Goal: Information Seeking & Learning: Check status

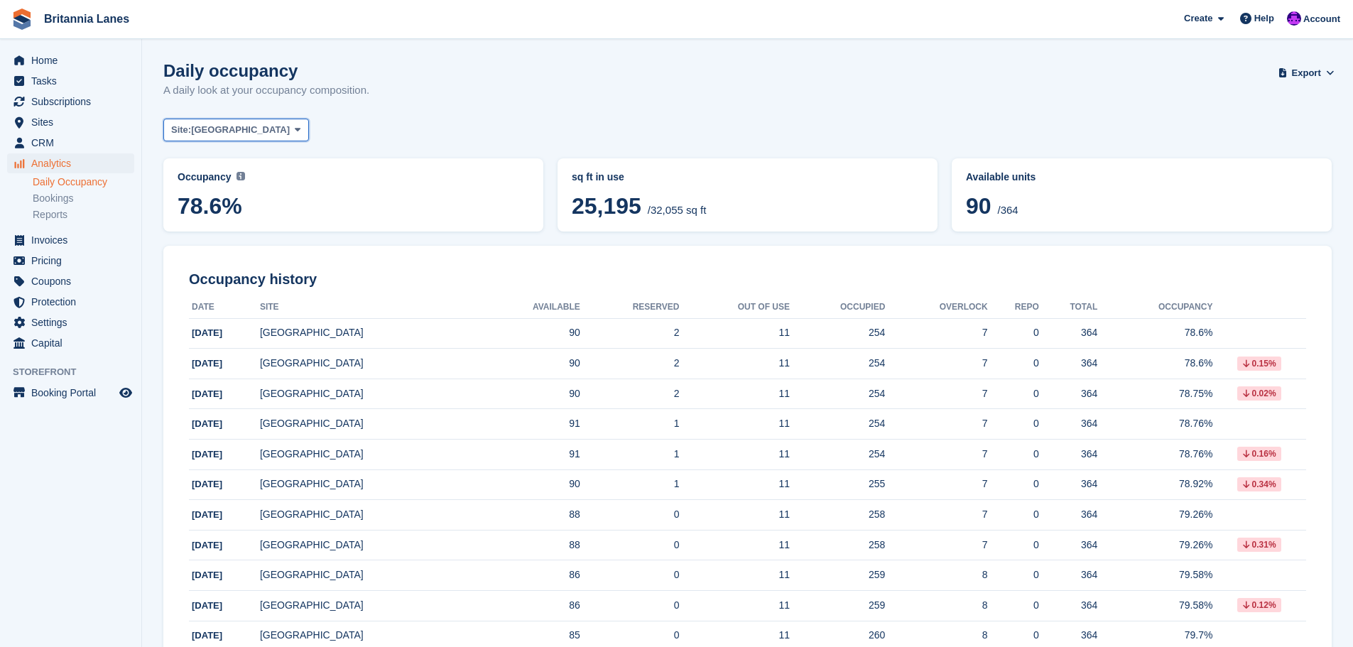
click at [209, 130] on span "[GEOGRAPHIC_DATA]" at bounding box center [240, 130] width 99 height 14
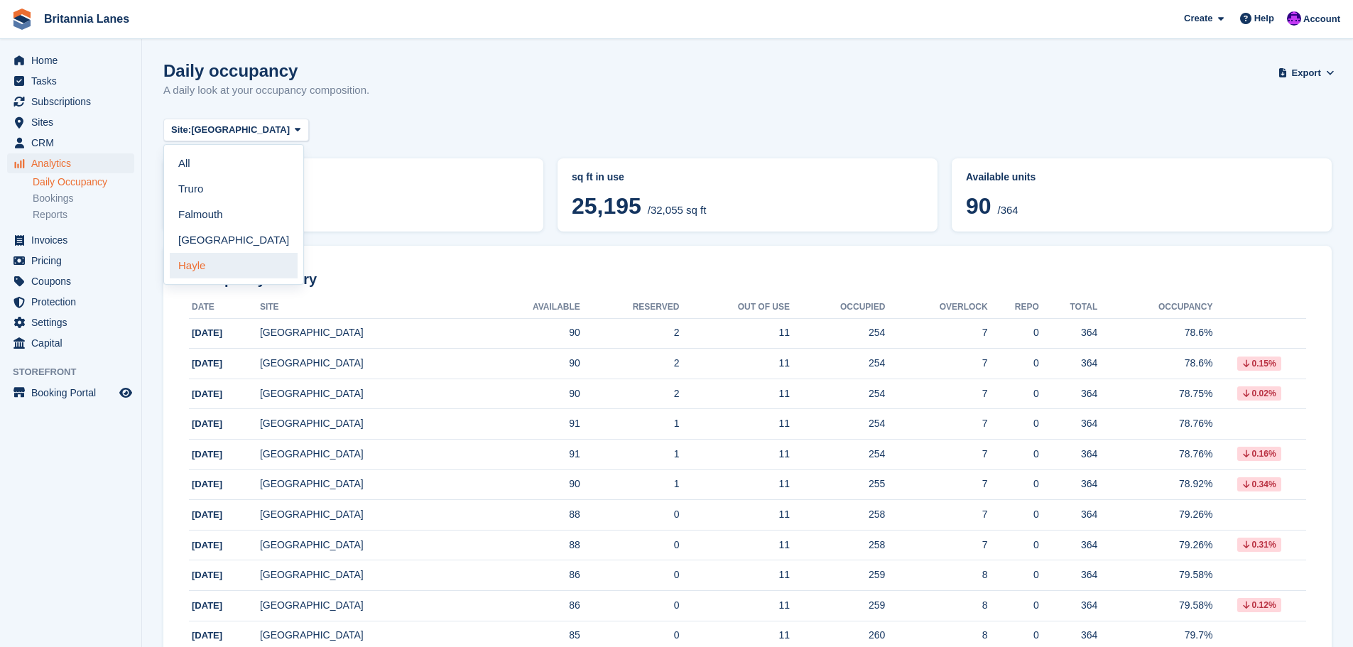
click at [203, 270] on link "Hayle" at bounding box center [234, 266] width 128 height 26
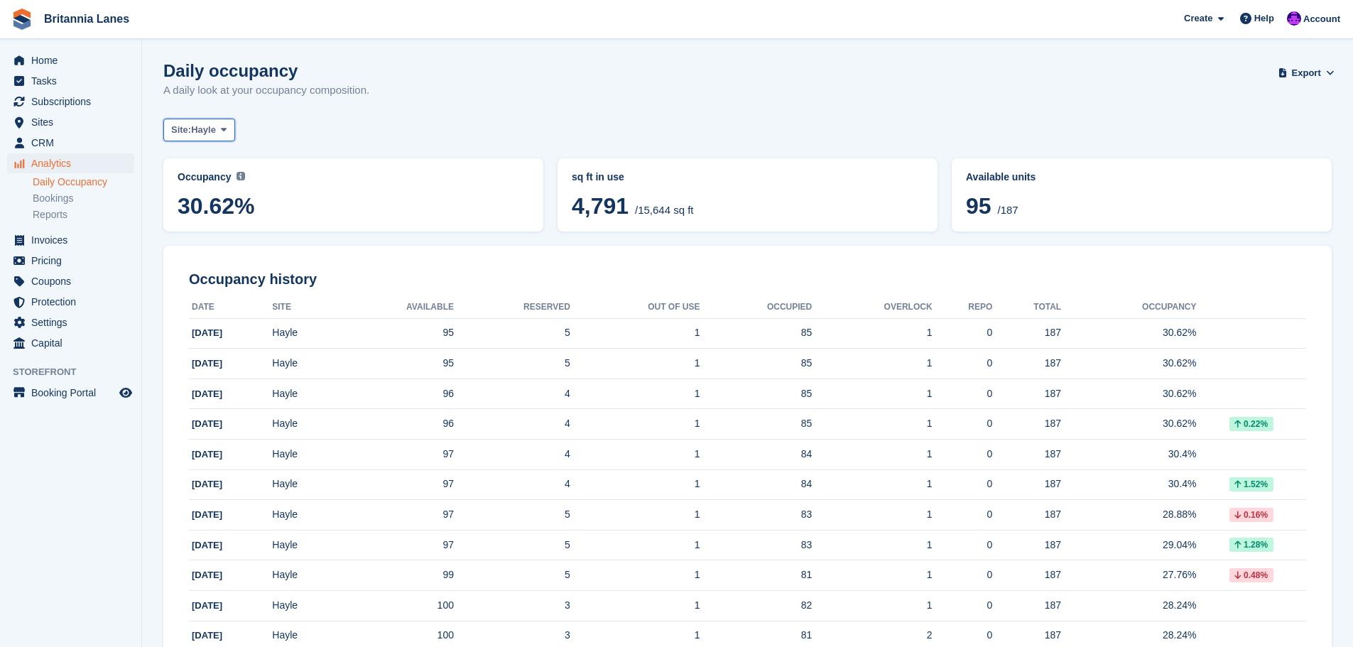
click at [199, 129] on span "Hayle" at bounding box center [203, 130] width 25 height 14
click at [36, 58] on span "Home" at bounding box center [73, 60] width 85 height 20
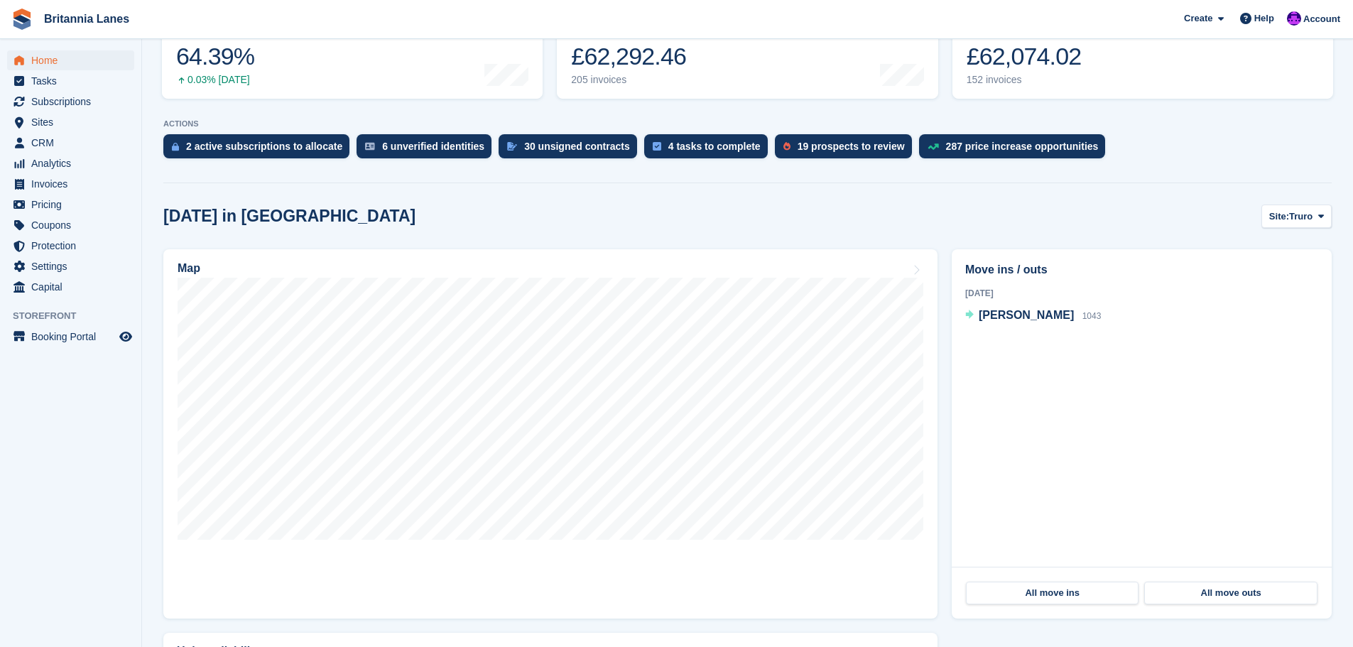
scroll to position [213, 0]
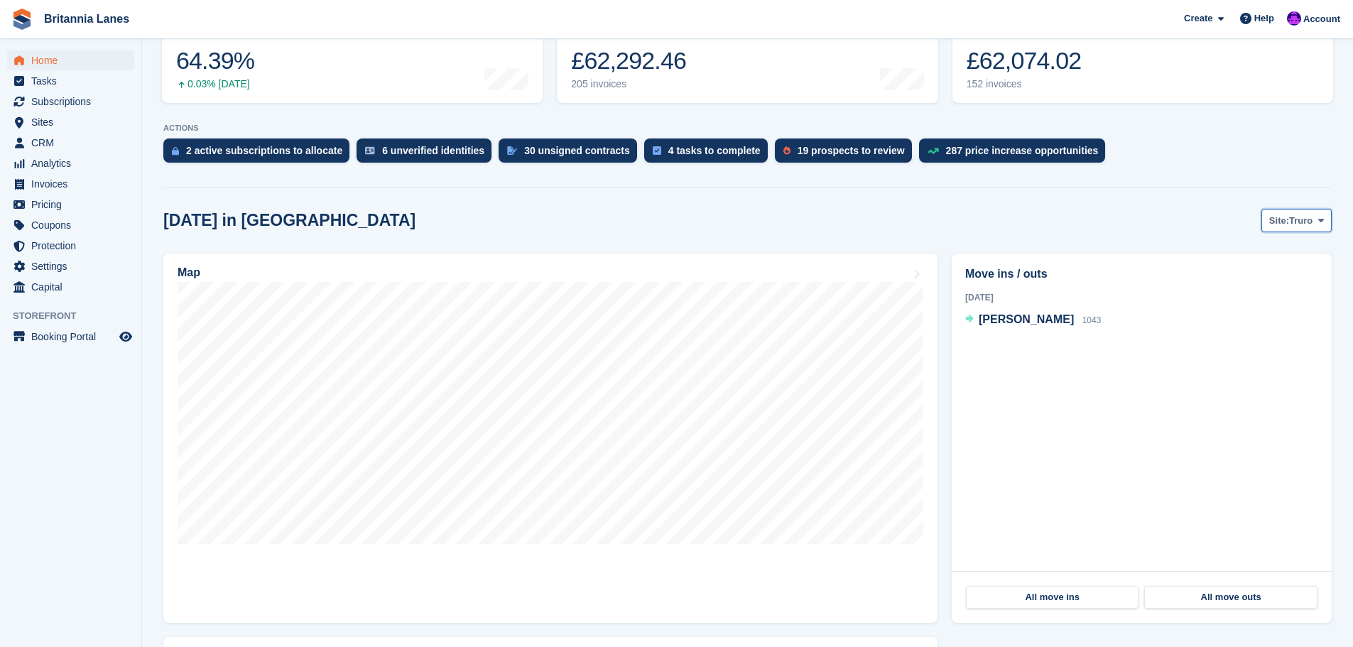
click at [1305, 227] on span "Truro" at bounding box center [1300, 221] width 23 height 14
click at [1251, 333] on link "Hayle" at bounding box center [1261, 331] width 128 height 26
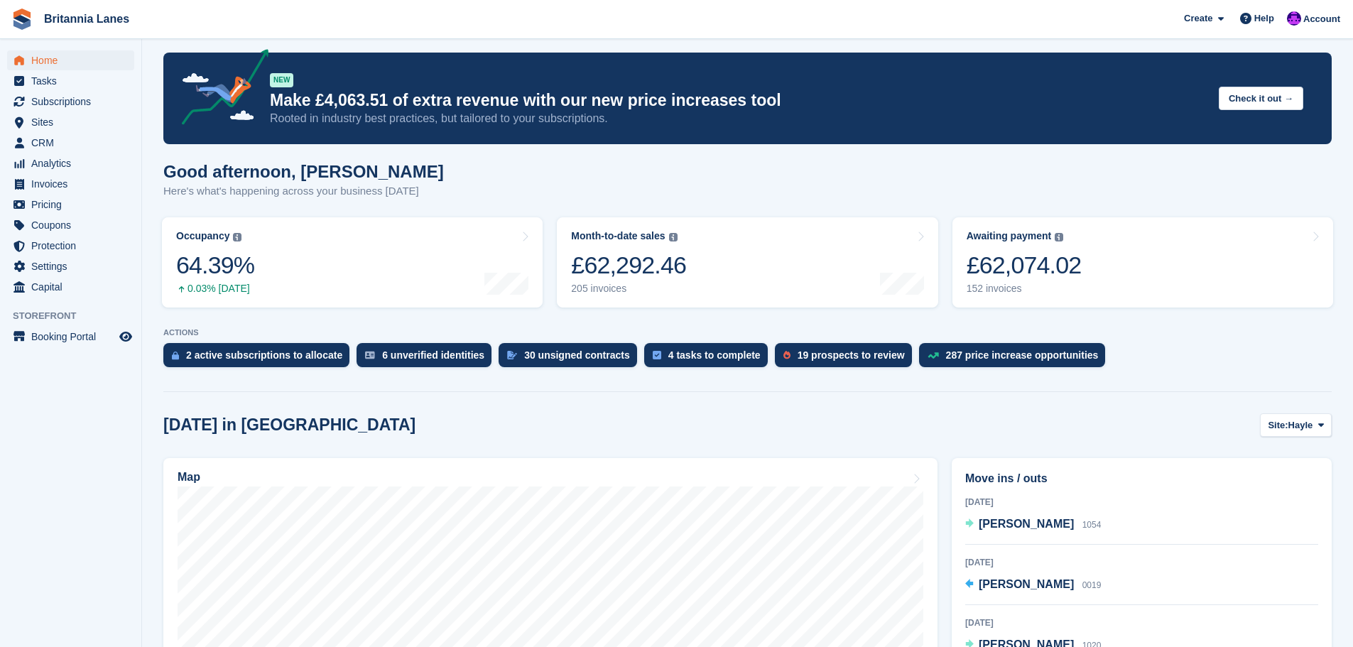
scroll to position [0, 0]
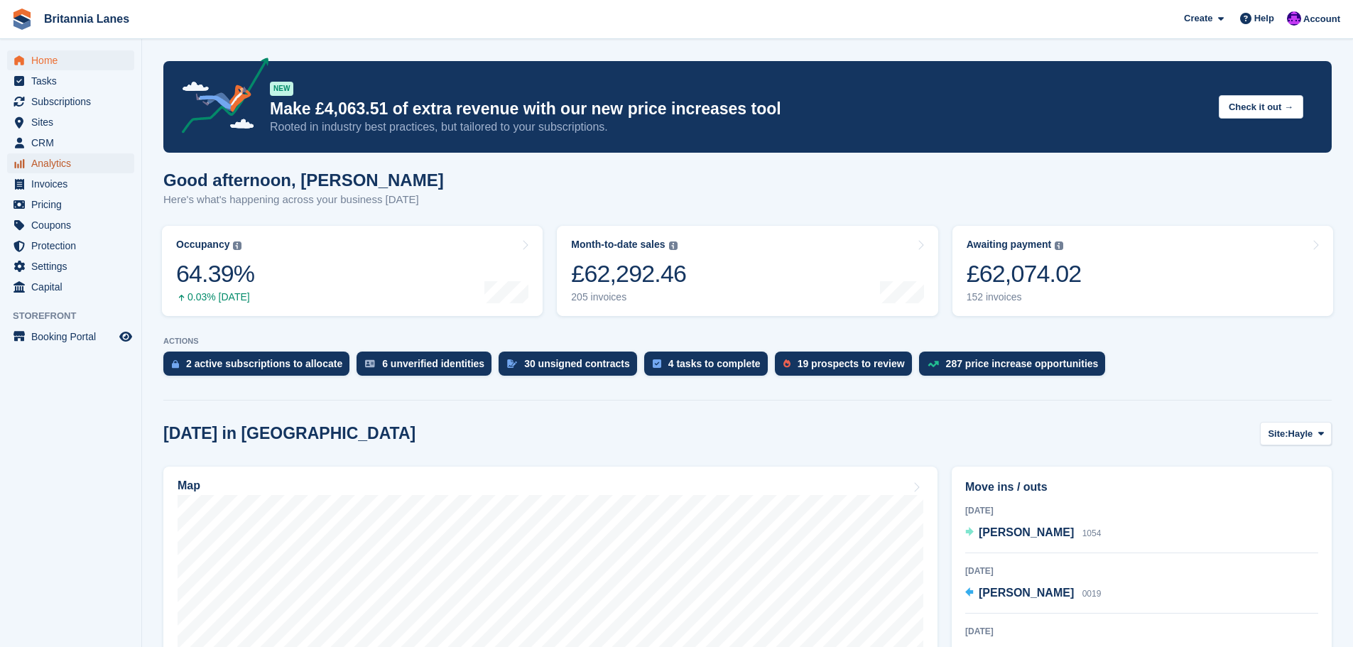
click at [38, 165] on span "Analytics" at bounding box center [73, 163] width 85 height 20
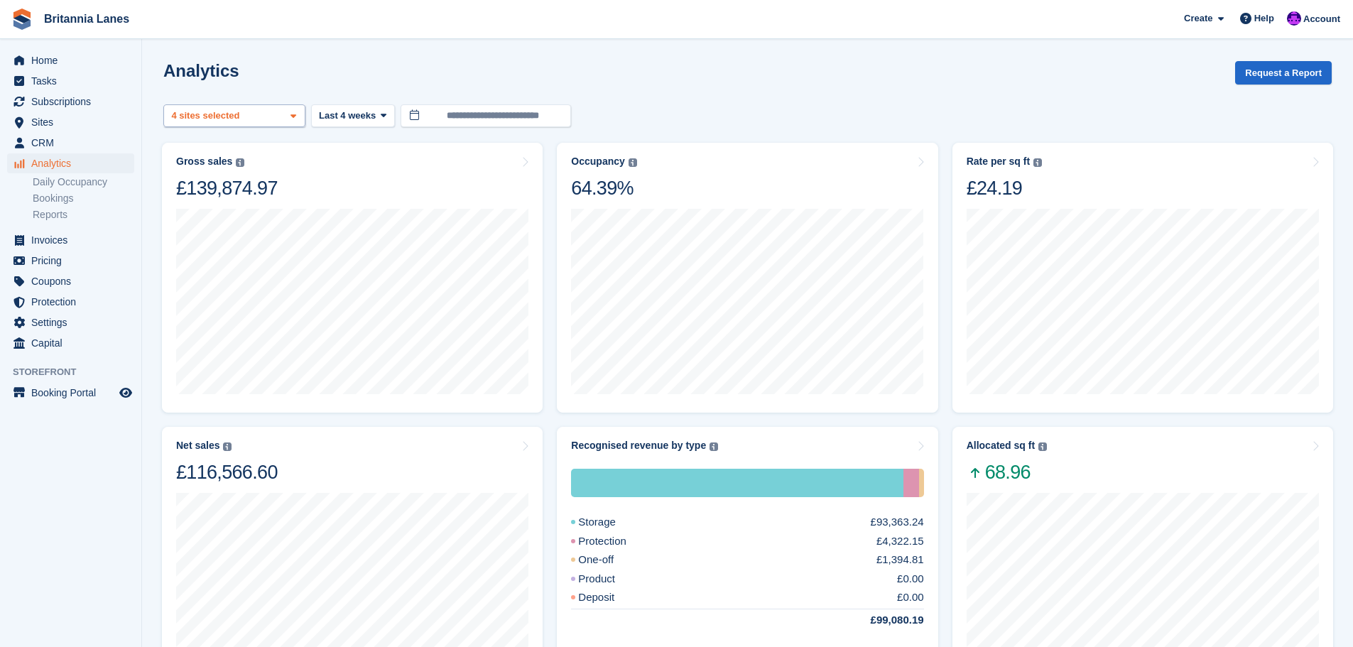
click at [261, 116] on div "Truro 2 sites selected 3 sites selected 4 sites selected" at bounding box center [234, 115] width 142 height 23
click at [266, 148] on button "Clear" at bounding box center [266, 153] width 43 height 23
click at [200, 257] on div "Hayle" at bounding box center [234, 268] width 129 height 23
select select "****"
click at [343, 120] on span "Last 4 weeks" at bounding box center [347, 116] width 57 height 14
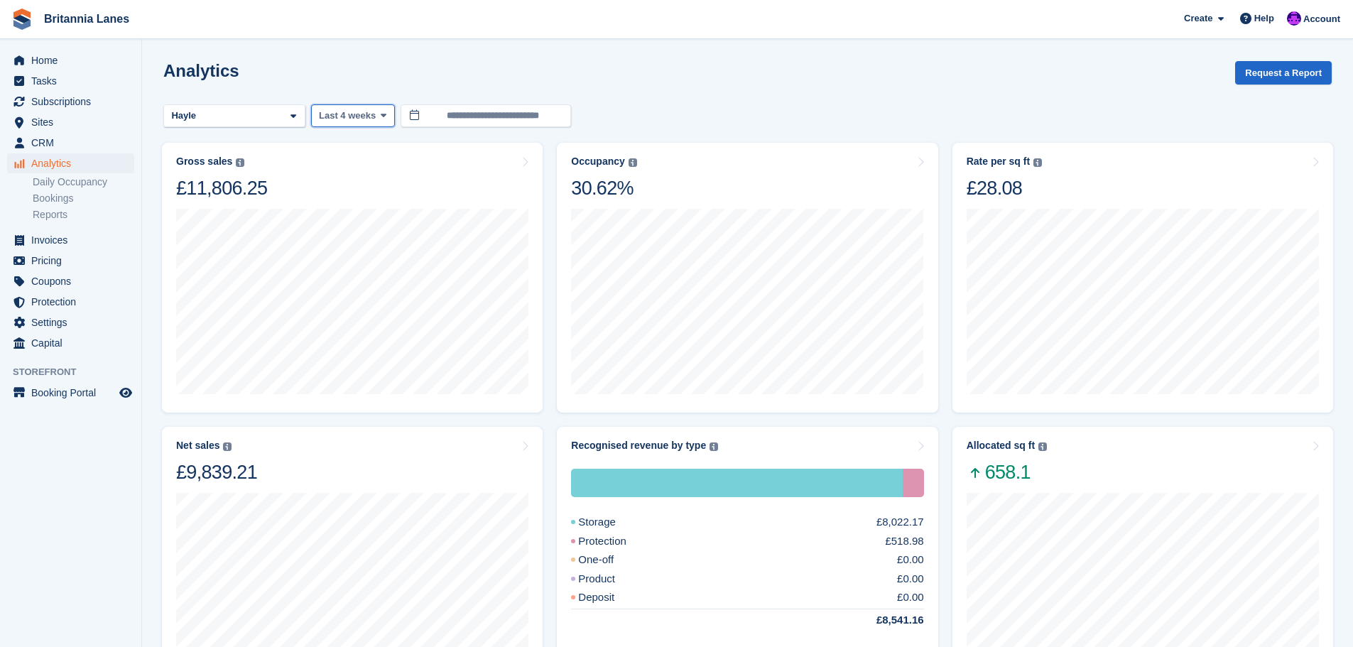
click at [350, 121] on span "Last 4 weeks" at bounding box center [347, 116] width 57 height 14
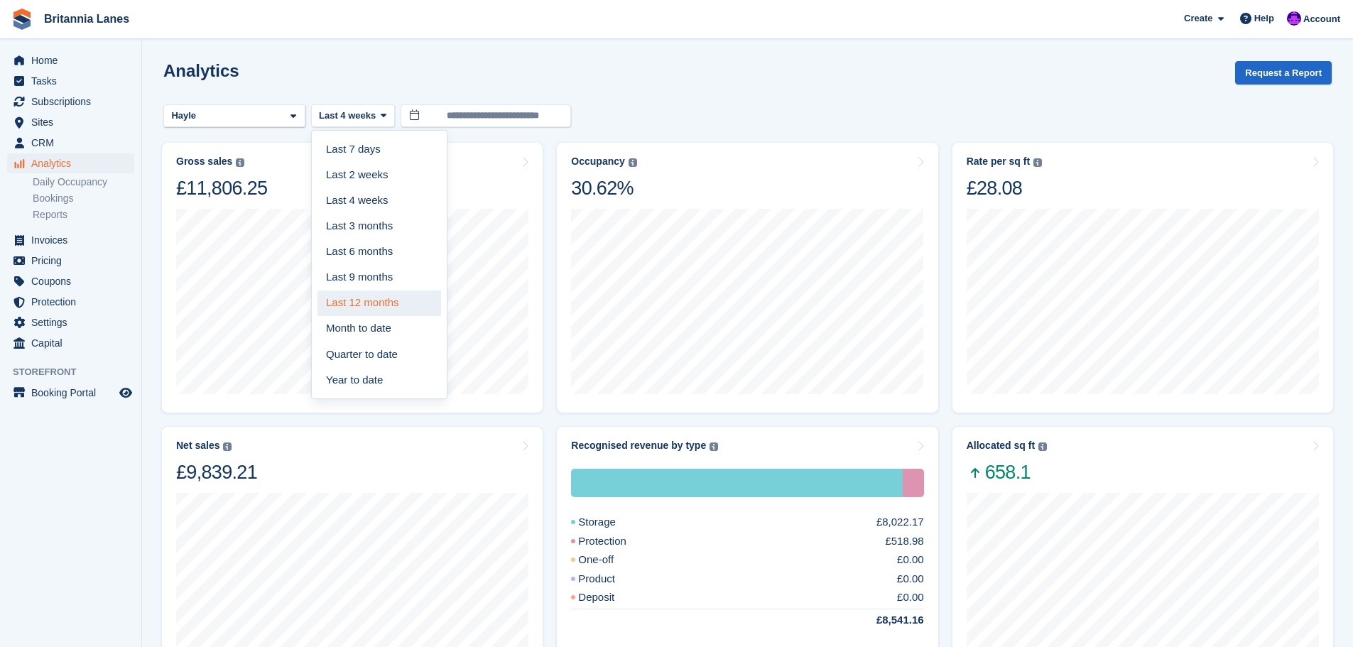
click at [372, 306] on link "Last 12 months" at bounding box center [379, 303] width 124 height 26
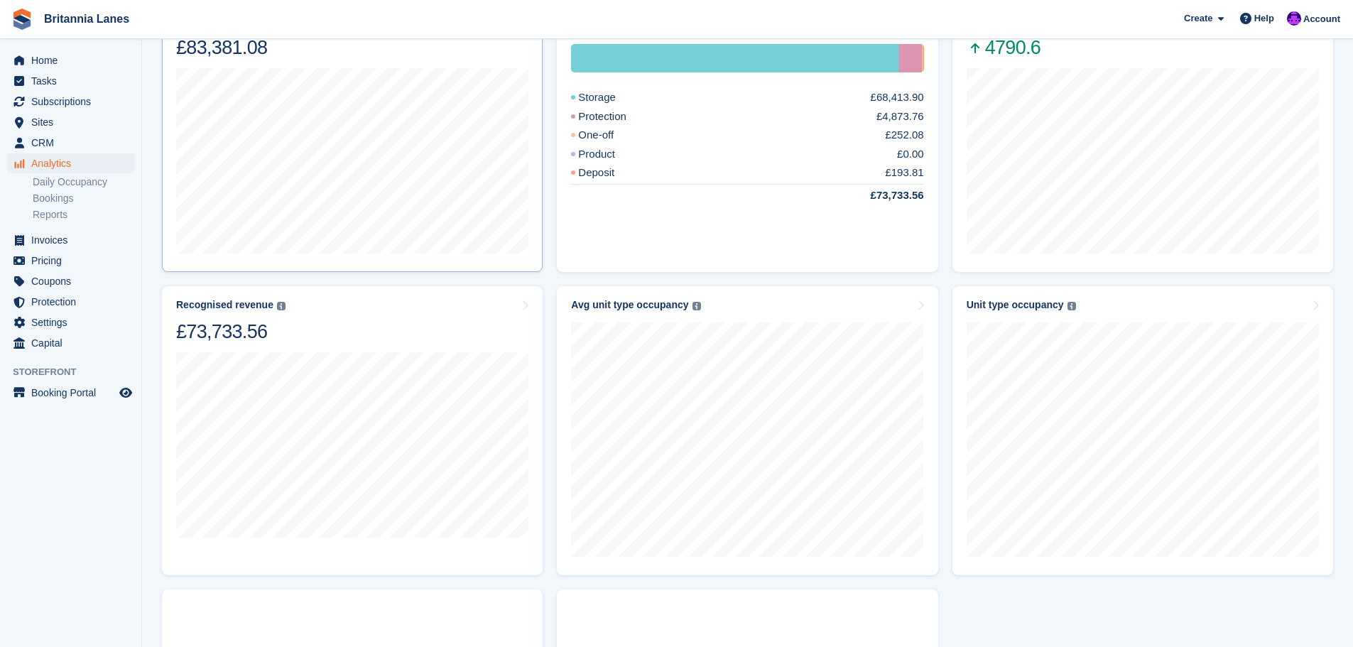
scroll to position [426, 0]
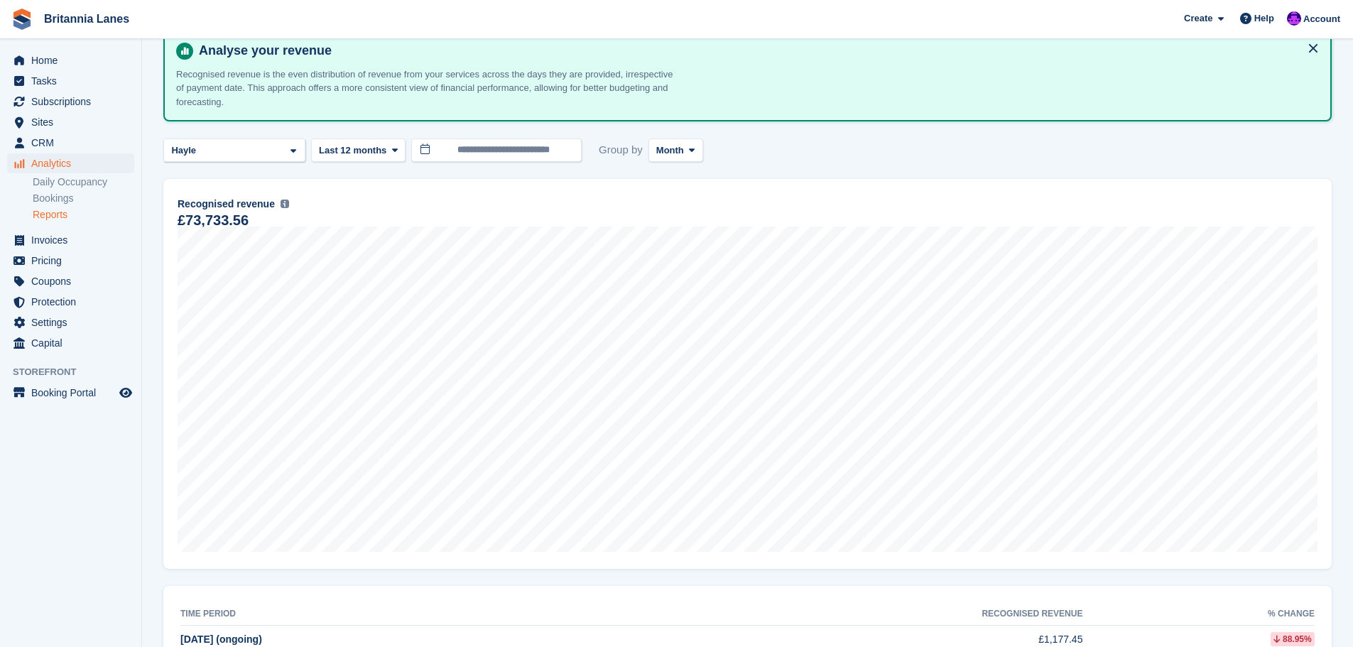
scroll to position [71, 0]
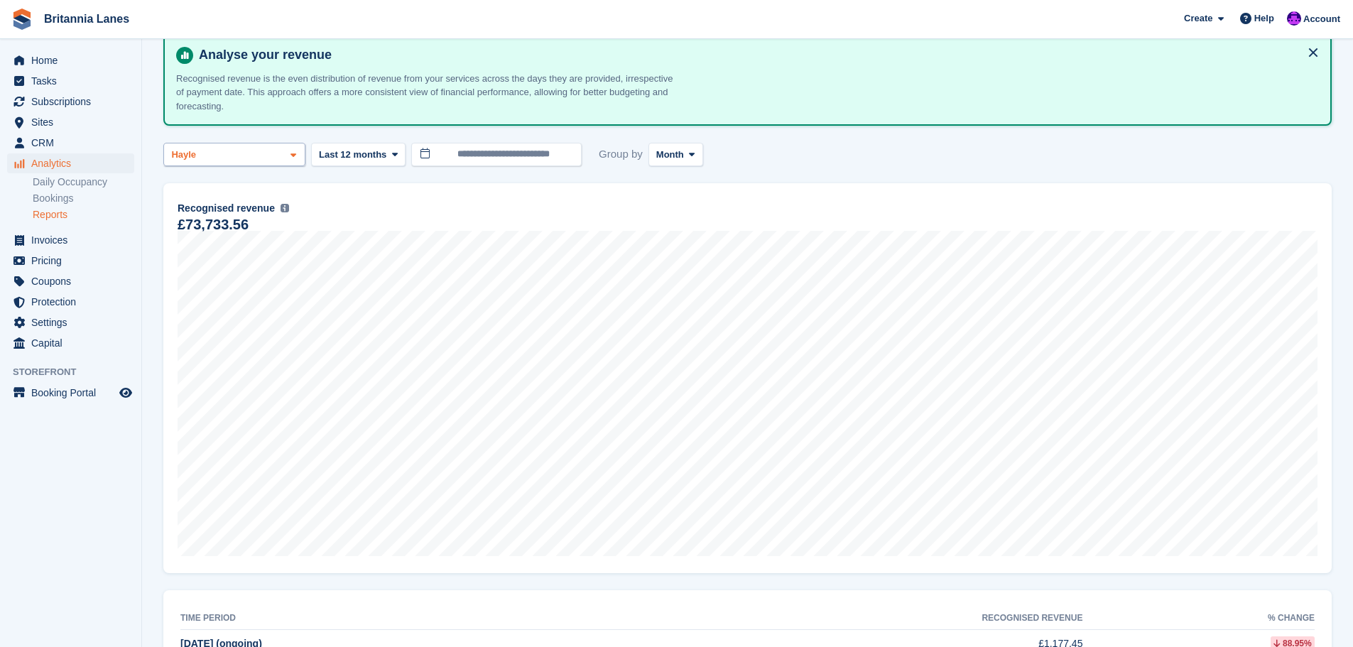
click at [288, 153] on span at bounding box center [293, 154] width 11 height 11
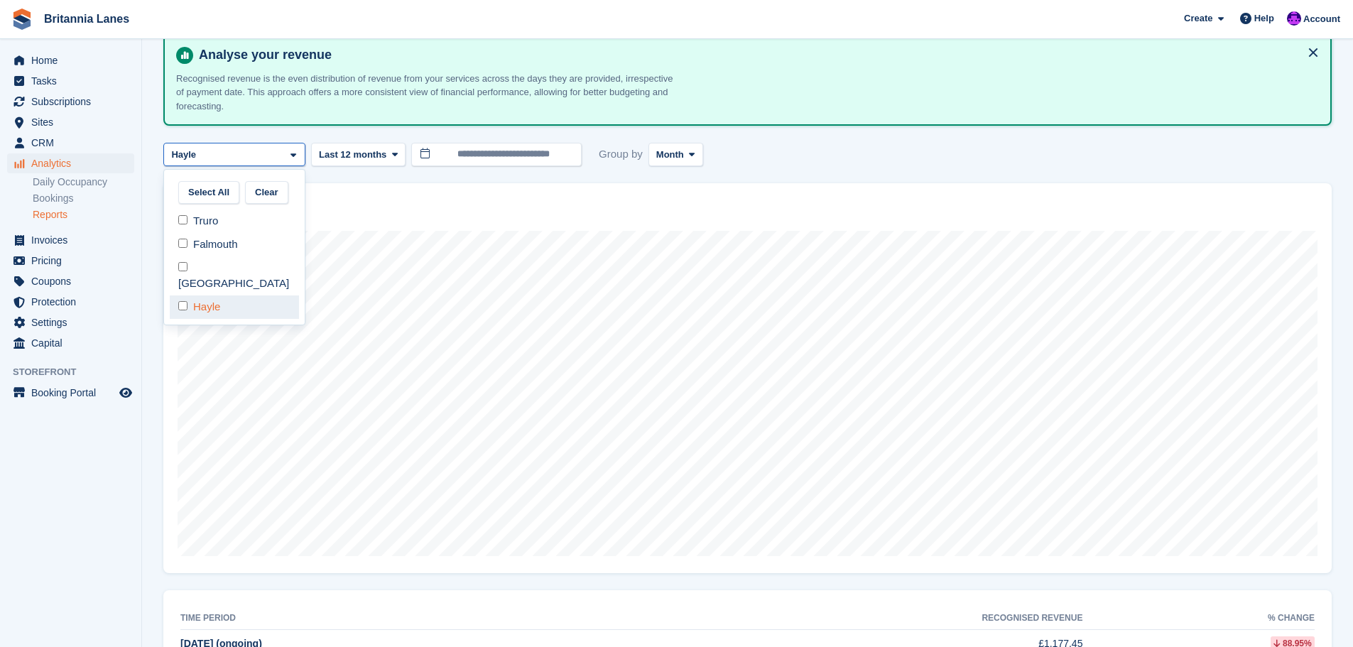
click at [207, 296] on div "Hayle" at bounding box center [234, 306] width 129 height 23
click at [194, 240] on div "Falmouth" at bounding box center [234, 244] width 129 height 23
select select "***"
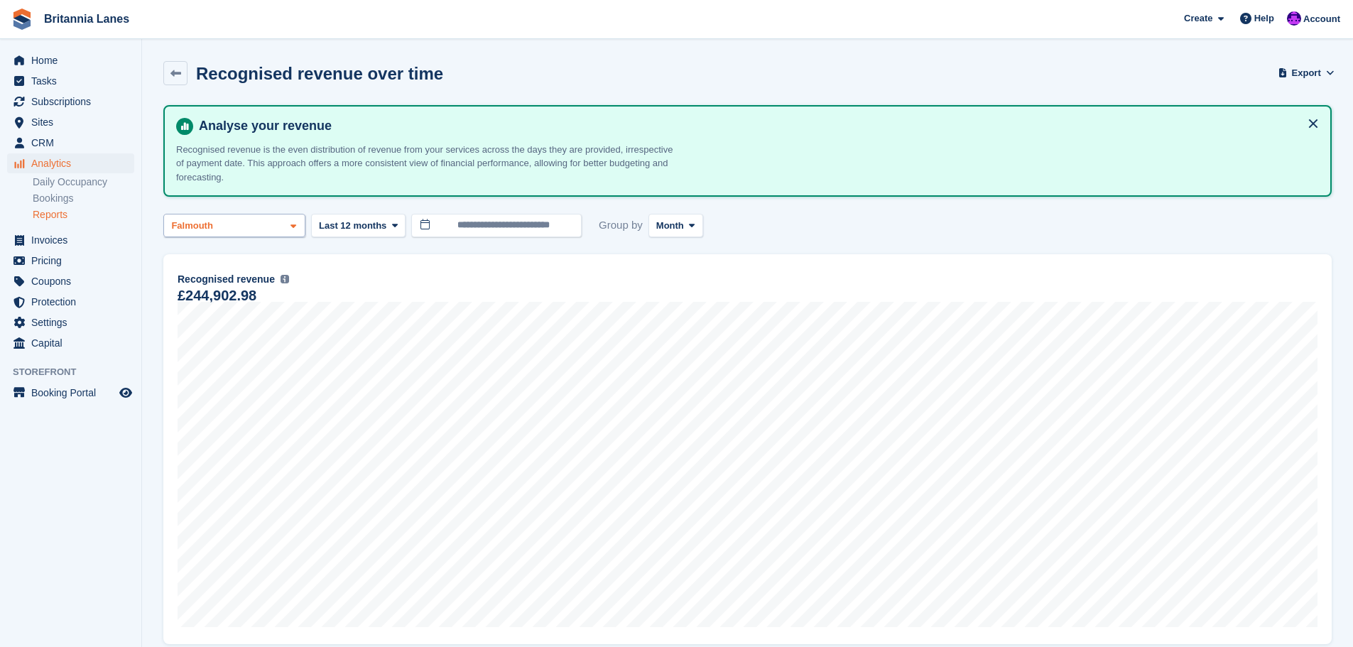
click at [265, 227] on div "Falmouth" at bounding box center [234, 225] width 142 height 23
click at [202, 321] on div "Falmouth" at bounding box center [234, 315] width 129 height 23
click at [196, 295] on div "Truro" at bounding box center [234, 291] width 129 height 23
select select "****"
click at [272, 233] on div "Truro" at bounding box center [234, 225] width 142 height 23
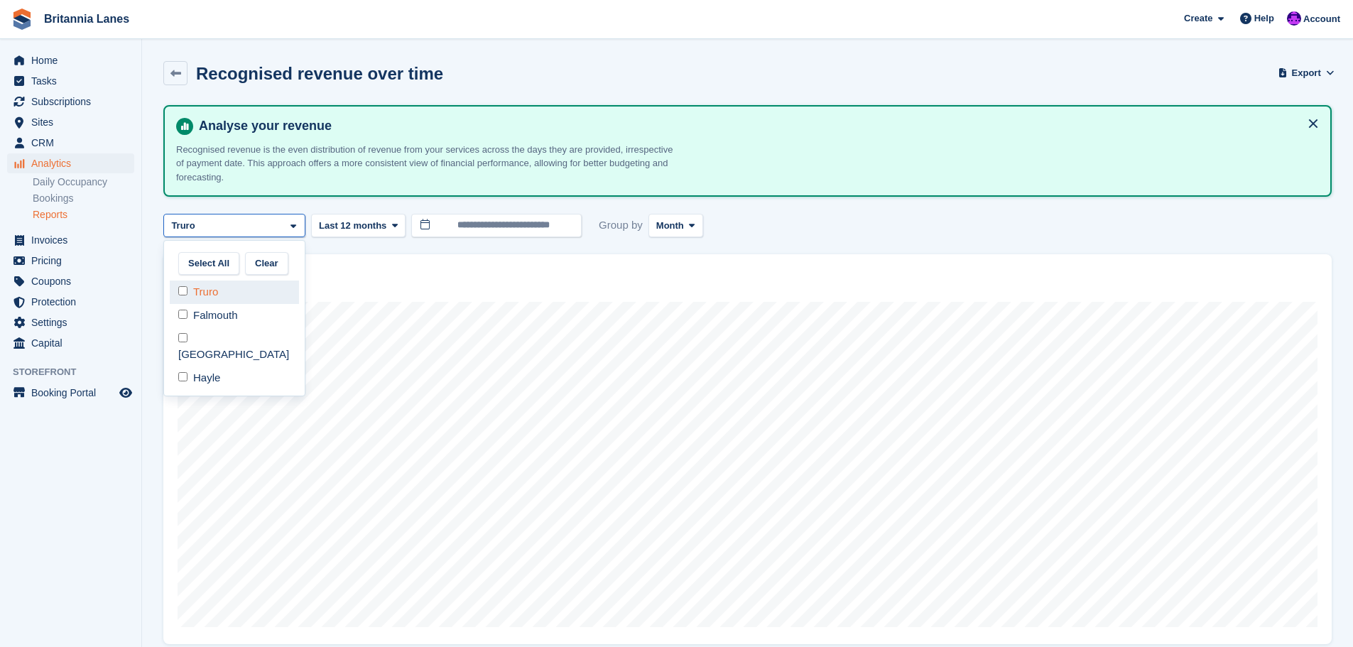
click at [204, 294] on div "Truro" at bounding box center [234, 291] width 129 height 23
click at [208, 346] on div "[GEOGRAPHIC_DATA]" at bounding box center [234, 346] width 129 height 39
select select "****"
click at [689, 229] on icon at bounding box center [692, 225] width 6 height 9
click at [285, 231] on div "[GEOGRAPHIC_DATA]" at bounding box center [234, 225] width 142 height 23
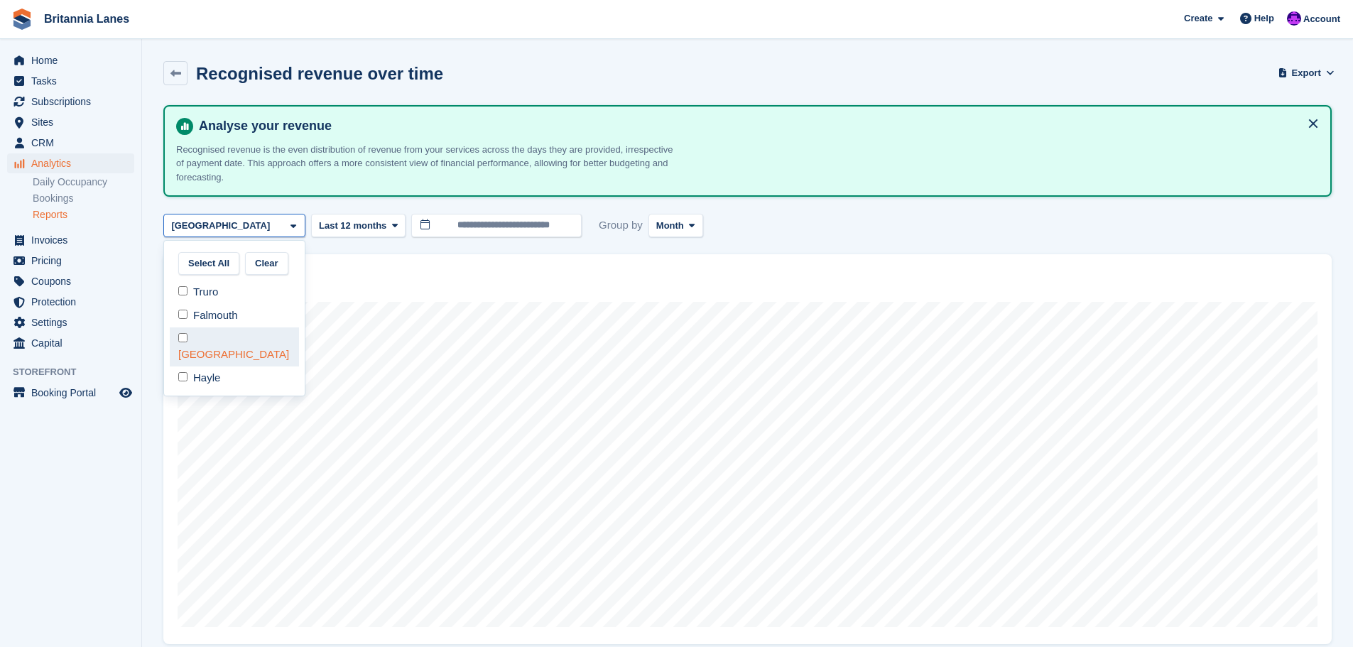
click at [206, 342] on div "[GEOGRAPHIC_DATA]" at bounding box center [234, 346] width 129 height 39
click at [193, 368] on div "Hayle" at bounding box center [234, 377] width 129 height 23
select select "****"
